Goal: Task Accomplishment & Management: Manage account settings

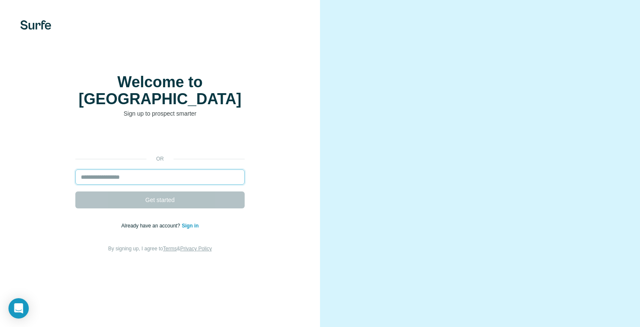
click at [167, 179] on input "email" at bounding box center [159, 176] width 169 height 15
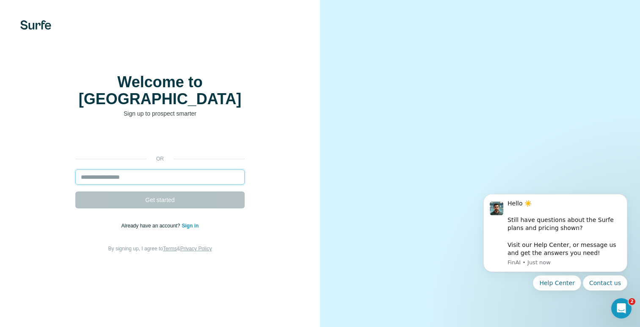
type input "**********"
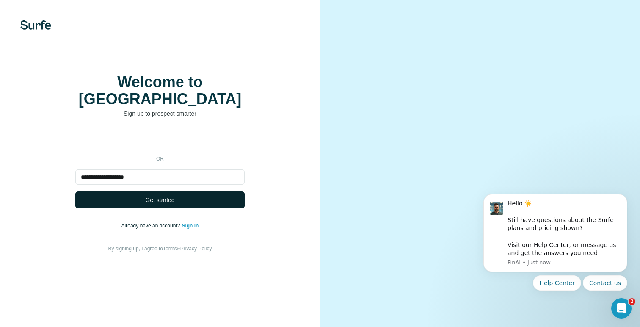
click at [166, 201] on span "Get started" at bounding box center [159, 200] width 29 height 8
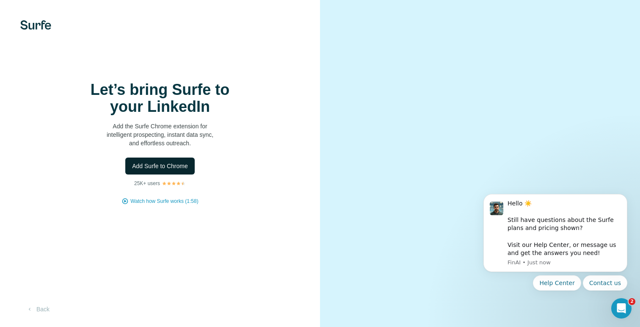
click at [147, 169] on button "Add Surfe to Chrome" at bounding box center [159, 166] width 69 height 17
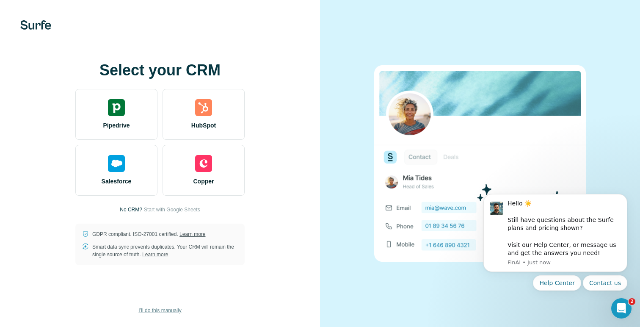
click at [161, 307] on span "I’ll do this manually" at bounding box center [159, 311] width 43 height 8
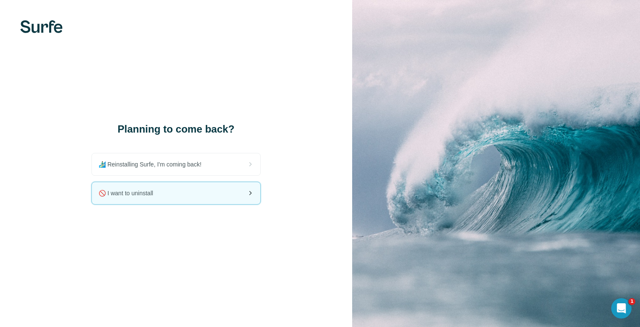
click at [201, 188] on div "🚫 I want to uninstall" at bounding box center [176, 193] width 169 height 22
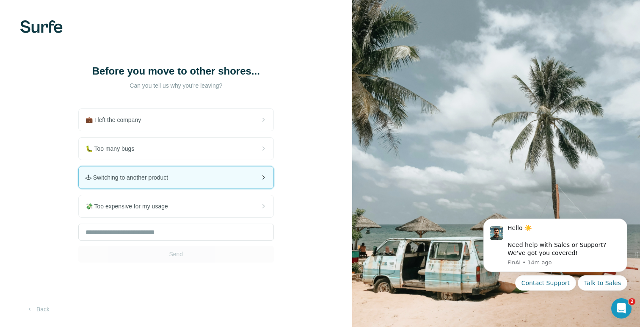
click at [228, 185] on div "🕹 Switching to another product" at bounding box center [176, 177] width 195 height 22
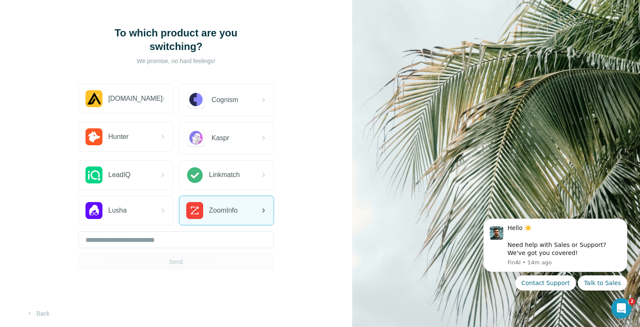
scroll to position [39, 0]
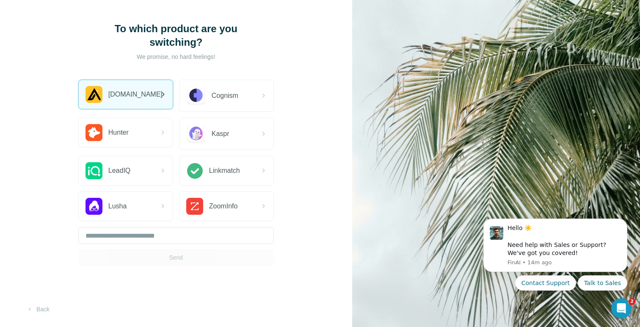
click at [130, 91] on span "[DOMAIN_NAME]" at bounding box center [135, 94] width 54 height 10
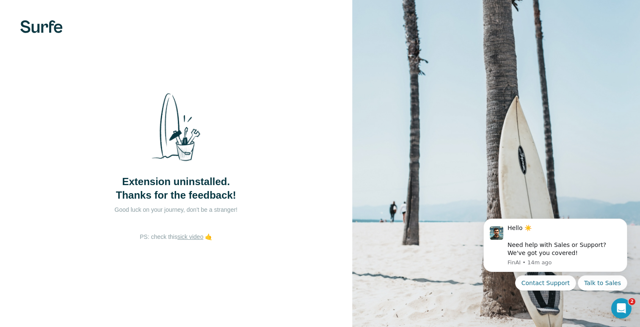
click at [195, 237] on link "sick video" at bounding box center [190, 236] width 26 height 7
